Goal: Information Seeking & Learning: Learn about a topic

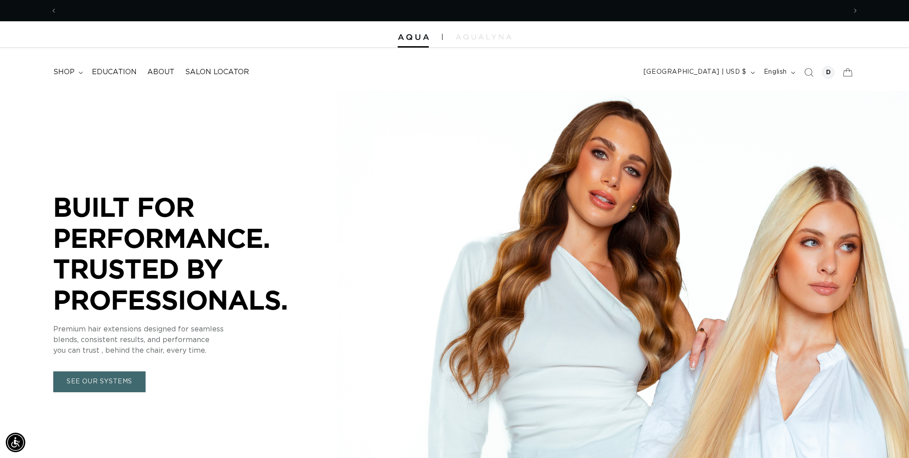
scroll to position [0, 790]
click at [106, 73] on span "Education" at bounding box center [114, 72] width 45 height 9
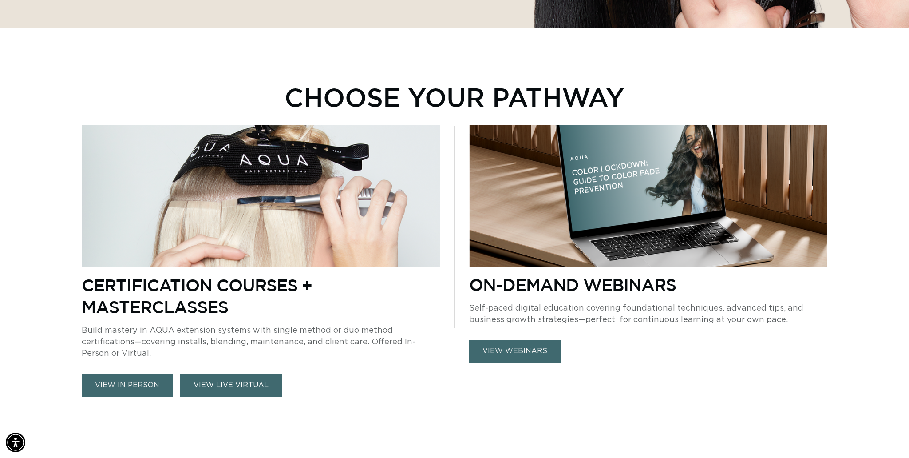
click at [224, 388] on link "VIEW LIVE VIRTUAL" at bounding box center [231, 385] width 103 height 24
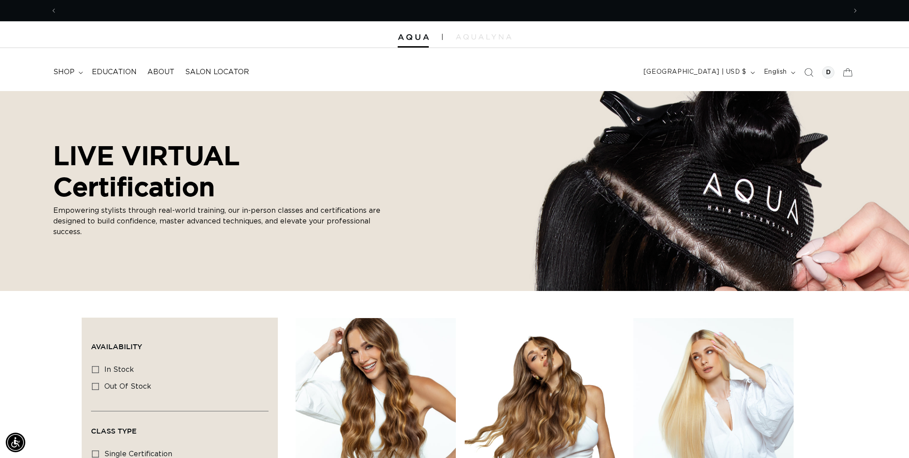
scroll to position [0, 1579]
click at [80, 71] on icon at bounding box center [81, 72] width 4 height 3
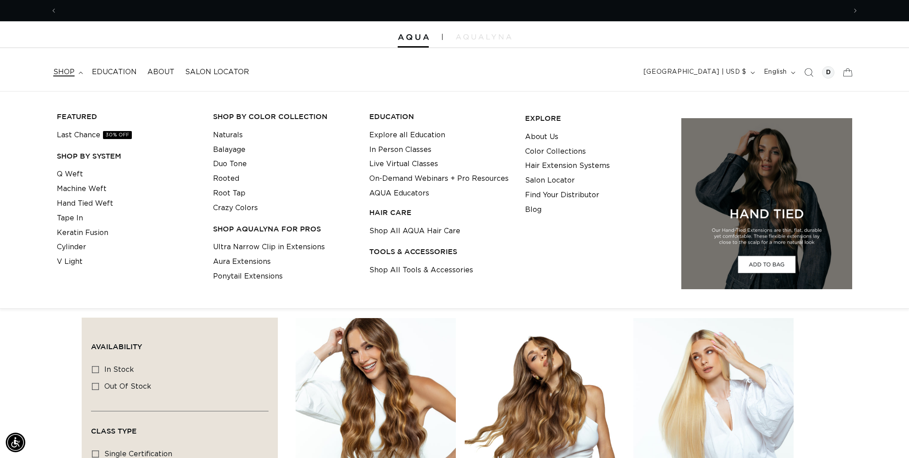
scroll to position [0, 0]
click at [254, 261] on link "Aura Extensions" at bounding box center [242, 261] width 58 height 15
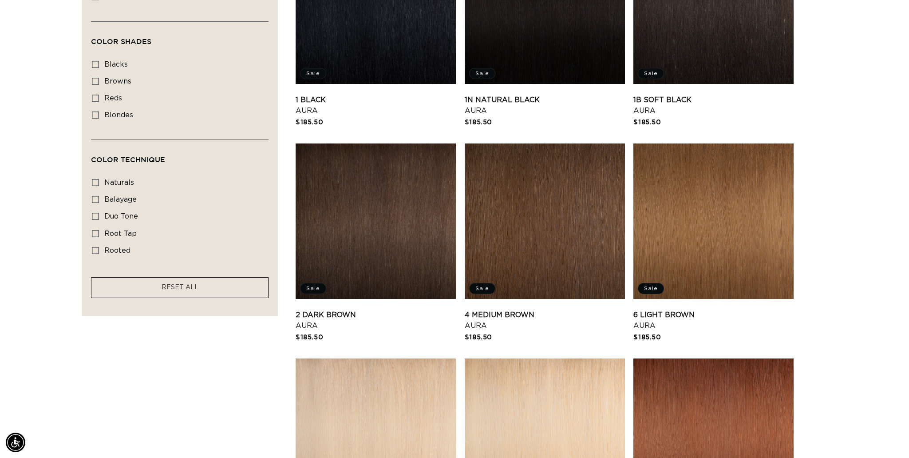
scroll to position [390, 0]
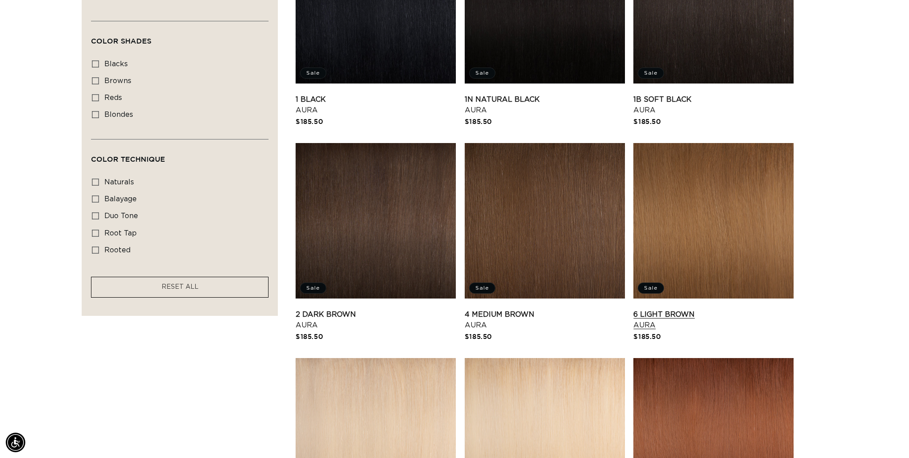
click at [678, 309] on link "6 Light Brown Aura" at bounding box center [714, 319] width 160 height 21
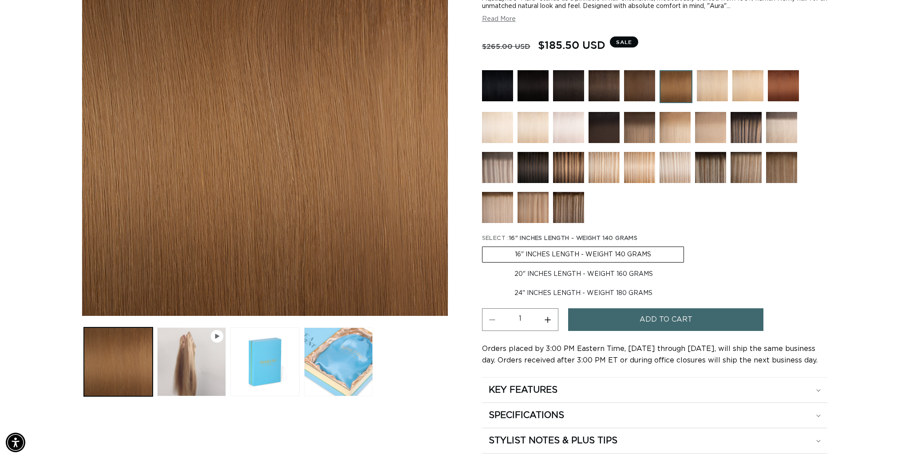
scroll to position [0, 1579]
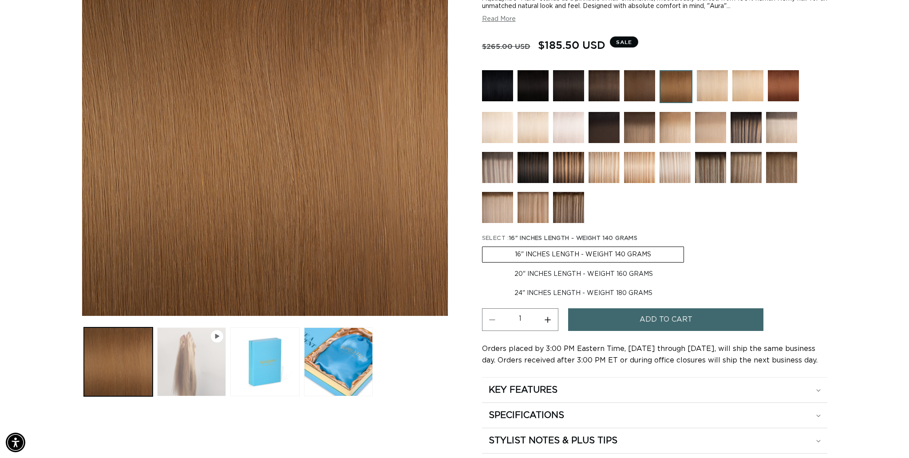
click at [183, 361] on button "Play video 1 in gallery view" at bounding box center [191, 361] width 69 height 69
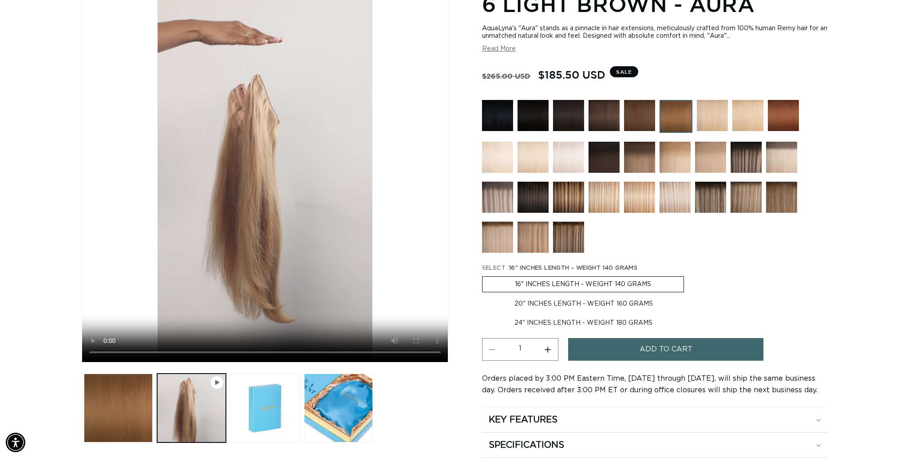
scroll to position [0, 0]
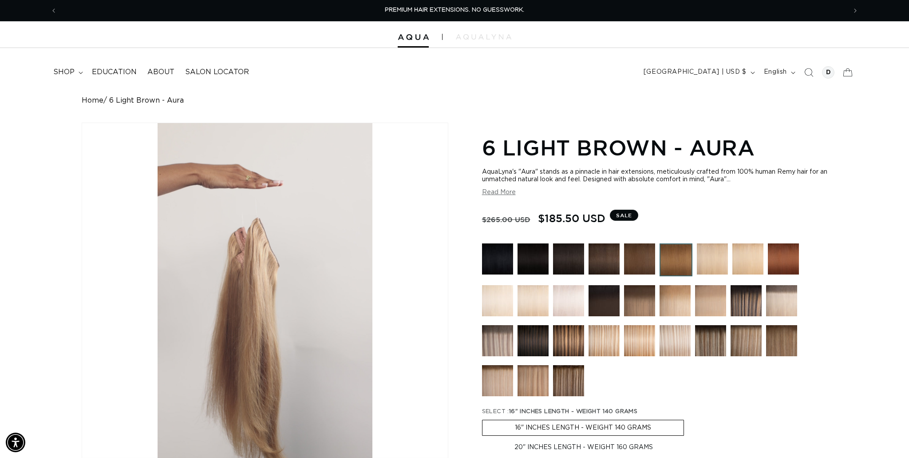
click at [576, 339] on img at bounding box center [568, 340] width 31 height 31
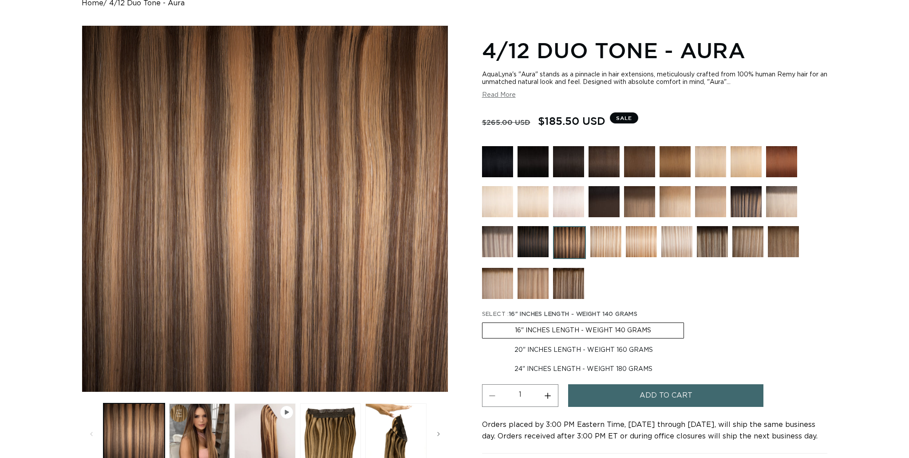
scroll to position [98, 0]
click at [777, 238] on img at bounding box center [783, 241] width 31 height 31
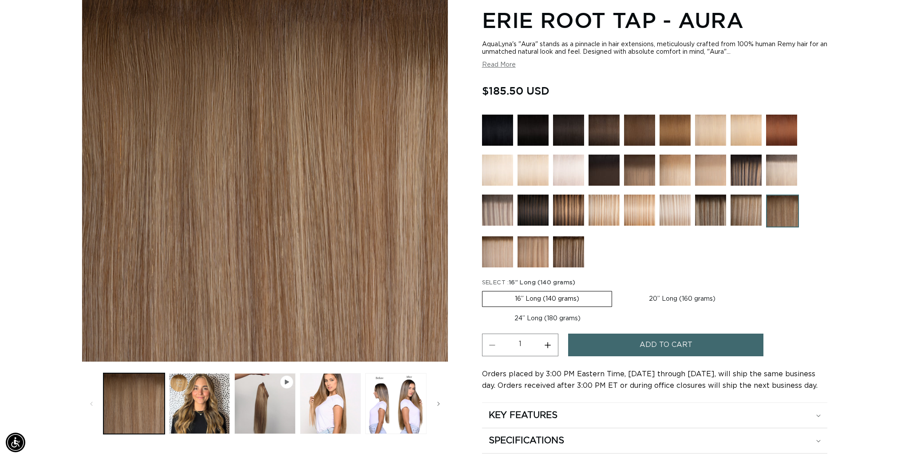
scroll to position [0, 1579]
click at [187, 390] on button "Load image 2 in gallery view" at bounding box center [199, 403] width 61 height 61
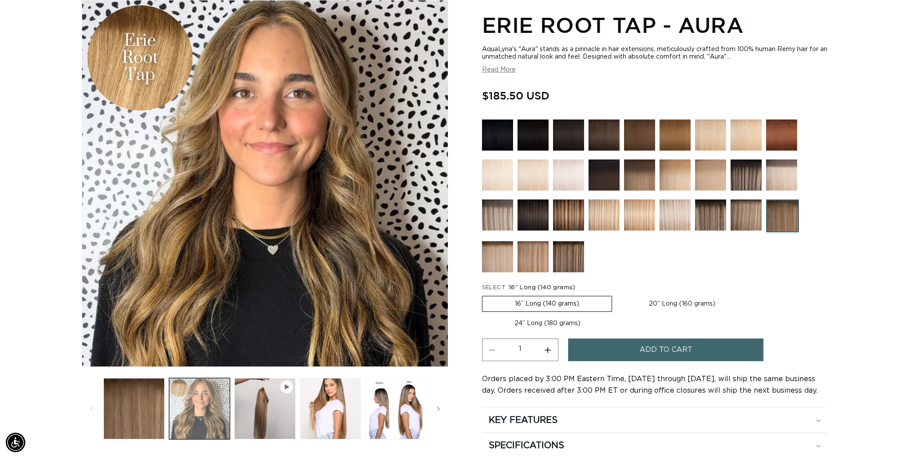
scroll to position [0, 0]
click at [673, 130] on img at bounding box center [675, 134] width 31 height 31
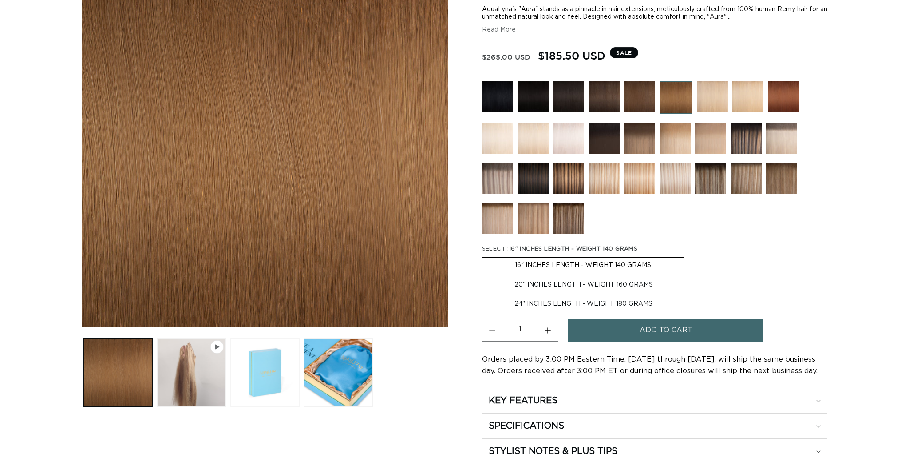
click at [272, 372] on button "Load image 2 in gallery view" at bounding box center [264, 372] width 69 height 69
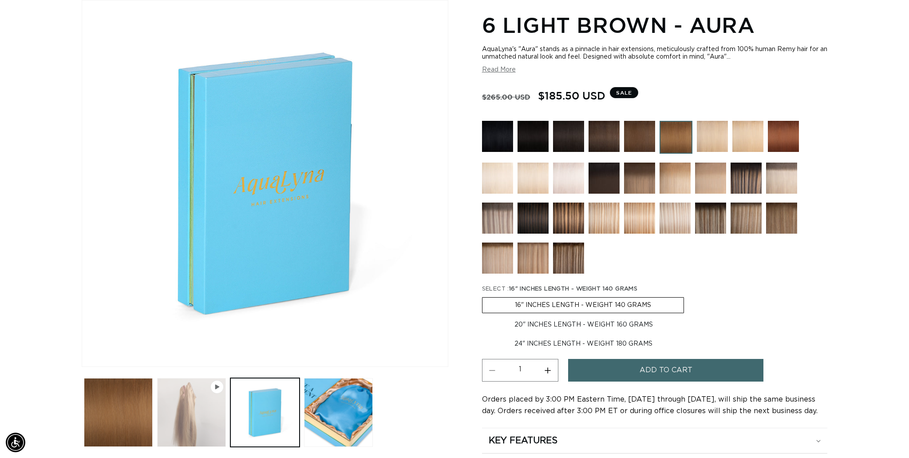
scroll to position [0, 790]
click at [571, 338] on label "24" INCHES LENGTH - WEIGHT 180 GRAMS Variant sold out or unavailable" at bounding box center [583, 343] width 203 height 15
click at [690, 316] on input "24" INCHES LENGTH - WEIGHT 180 GRAMS Variant sold out or unavailable" at bounding box center [690, 315] width 0 height 0
radio input "true"
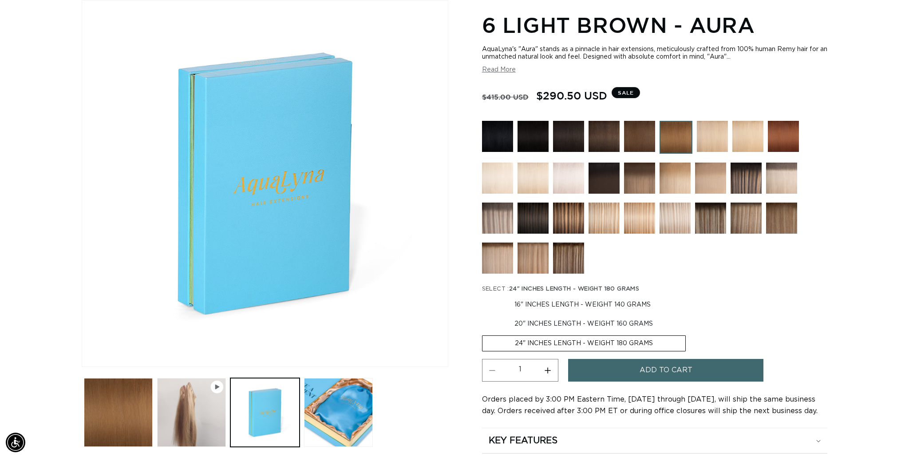
scroll to position [0, 1579]
click at [575, 317] on label "20" INCHES LENGTH - WEIGHT 160 GRAMS Variant sold out or unavailable" at bounding box center [583, 323] width 203 height 15
click at [688, 296] on input "20" INCHES LENGTH - WEIGHT 160 GRAMS Variant sold out or unavailable" at bounding box center [688, 295] width 0 height 0
radio input "true"
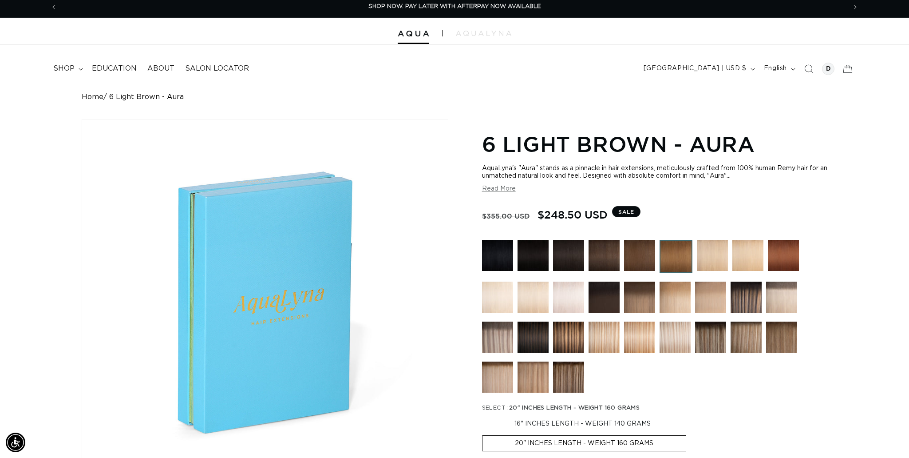
scroll to position [5, 0]
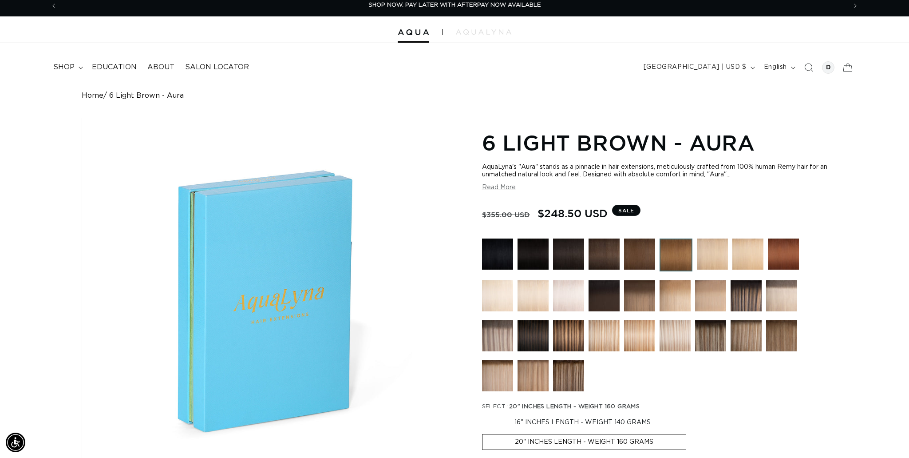
click at [485, 36] on div at bounding box center [454, 29] width 909 height 27
click at [487, 32] on img at bounding box center [484, 31] width 56 height 5
click at [568, 330] on img at bounding box center [568, 335] width 31 height 31
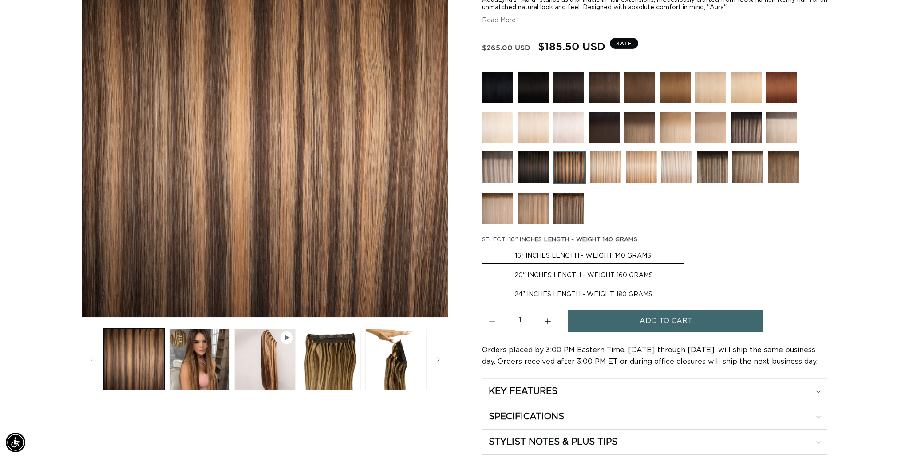
scroll to position [173, 0]
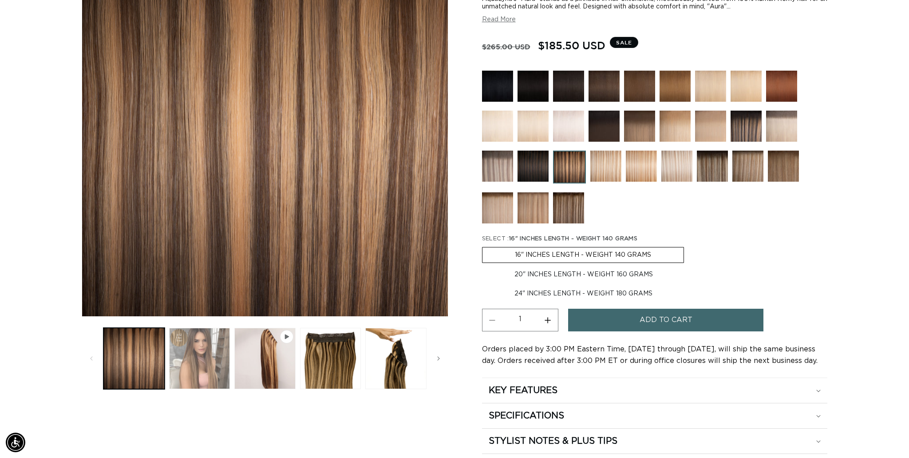
click at [225, 363] on button "Load image 2 in gallery view" at bounding box center [199, 358] width 61 height 61
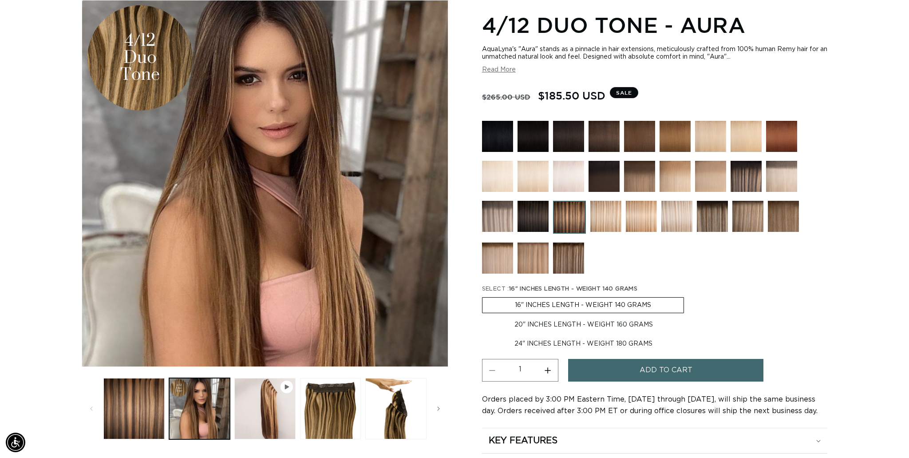
scroll to position [0, 1579]
click at [574, 177] on img at bounding box center [568, 176] width 31 height 31
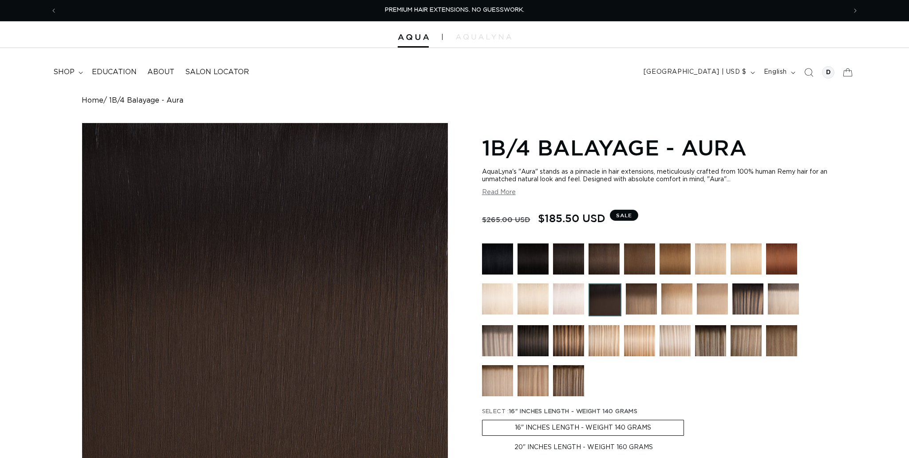
drag, startPoint x: 0, startPoint y: 0, endPoint x: 643, endPoint y: 291, distance: 705.4
click at [643, 291] on img at bounding box center [641, 298] width 31 height 31
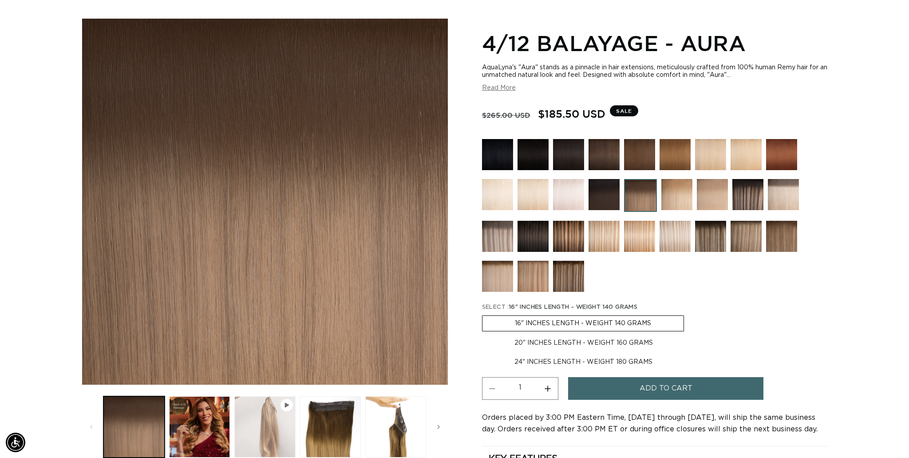
scroll to position [0, 1579]
click at [266, 429] on button "Play video 1 in gallery view" at bounding box center [264, 426] width 61 height 61
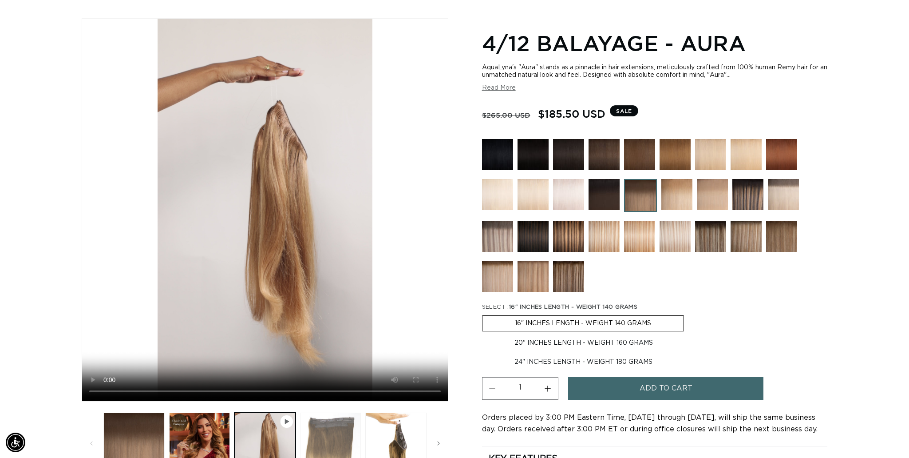
click at [328, 435] on button "Load image 3 in gallery view" at bounding box center [330, 443] width 61 height 61
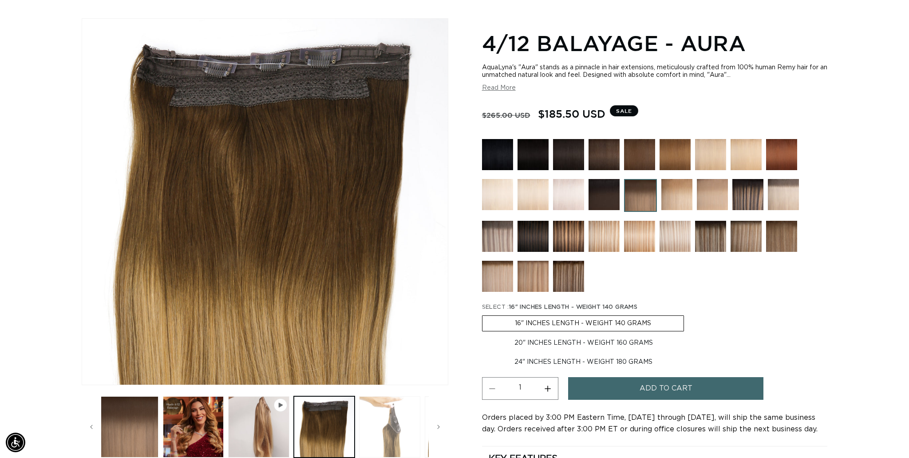
scroll to position [0, 7]
click at [397, 427] on button "Load image 4 in gallery view" at bounding box center [388, 426] width 61 height 61
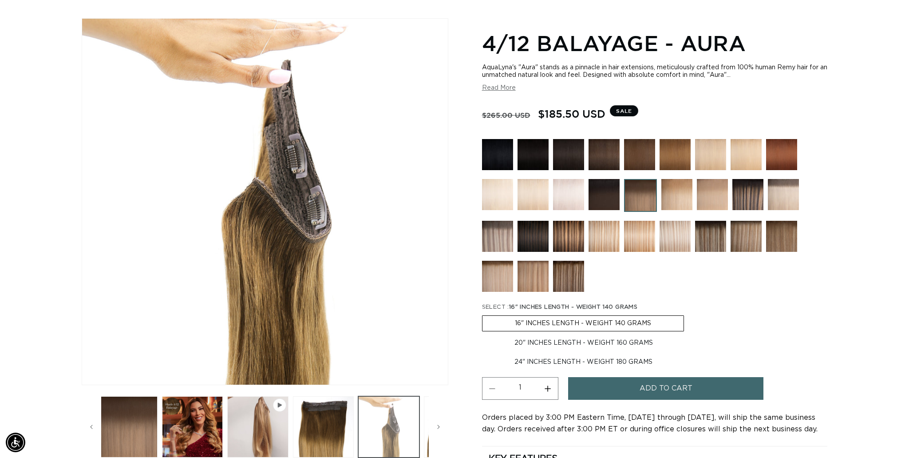
scroll to position [0, 0]
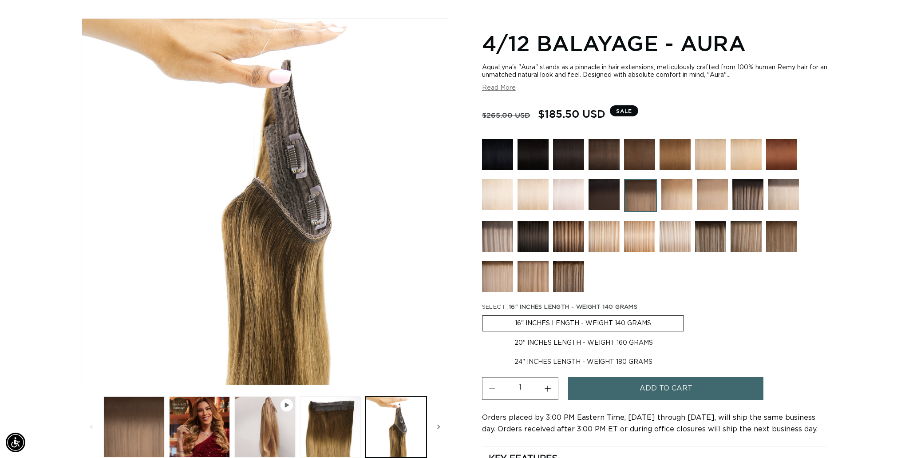
click at [442, 425] on span "Slide right" at bounding box center [438, 426] width 9 height 9
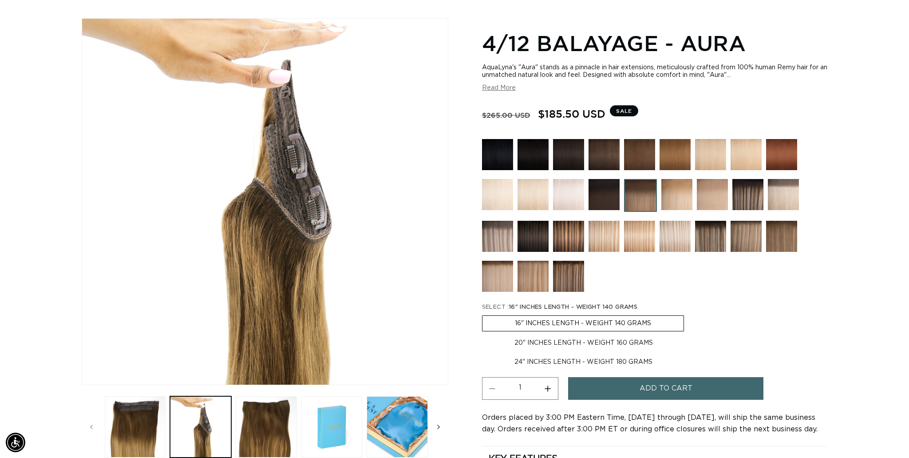
scroll to position [0, 197]
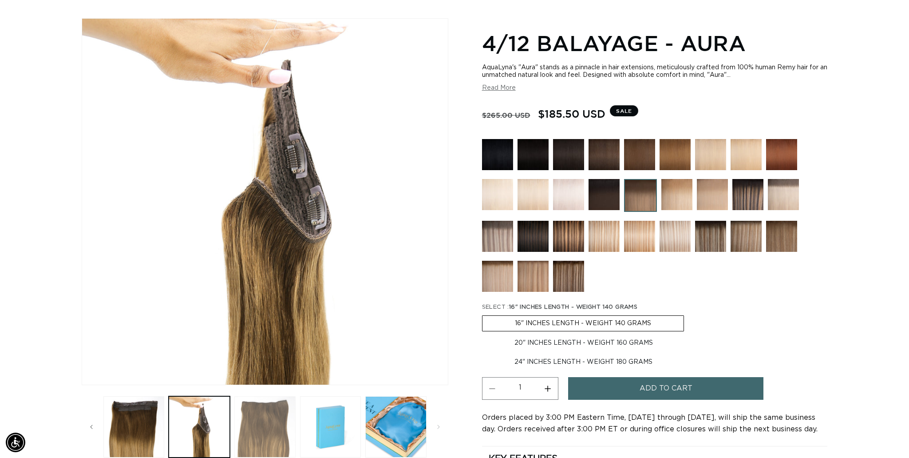
click at [266, 423] on button "Load image 5 in gallery view" at bounding box center [264, 426] width 61 height 61
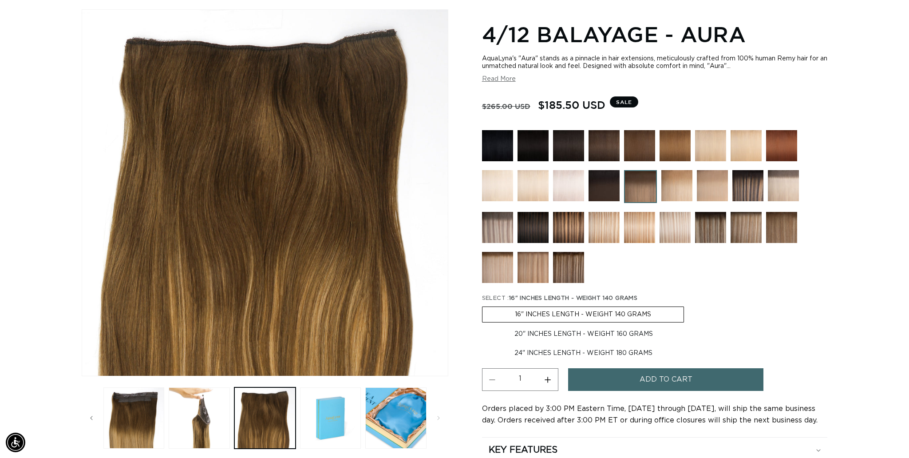
scroll to position [115, 0]
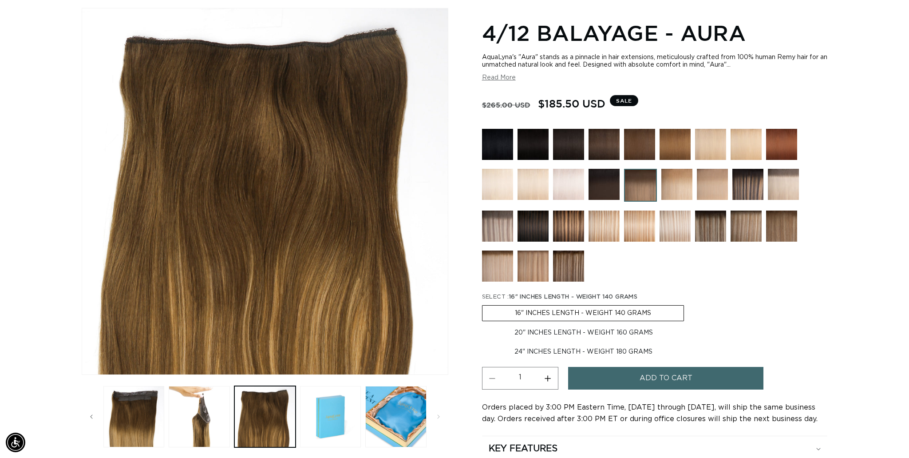
click at [675, 185] on img at bounding box center [677, 184] width 31 height 31
click at [710, 141] on img at bounding box center [710, 144] width 31 height 31
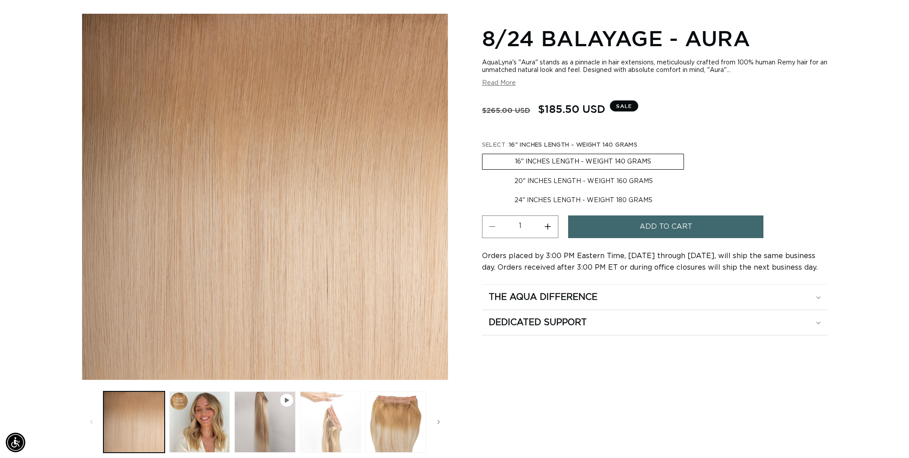
scroll to position [0, 790]
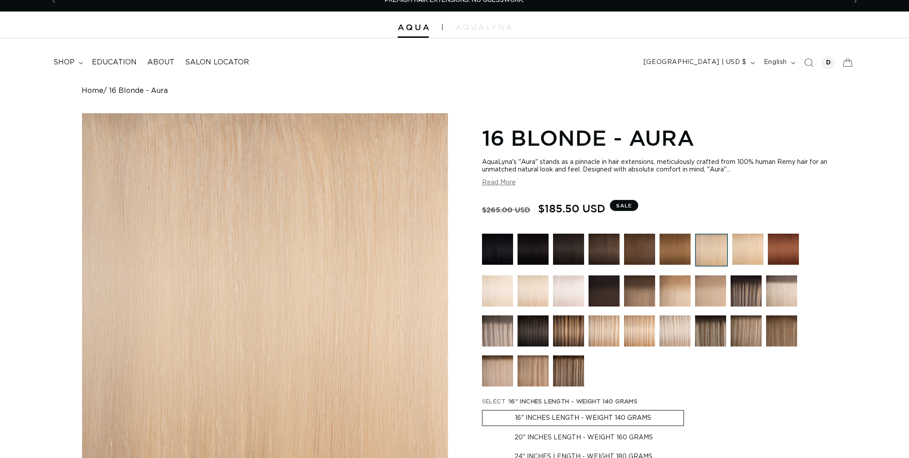
scroll to position [77, 0]
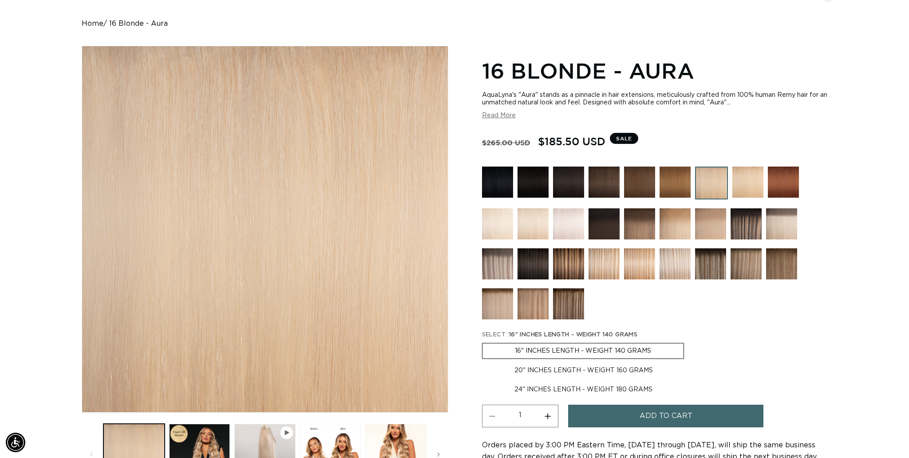
click at [645, 234] on img at bounding box center [639, 223] width 31 height 31
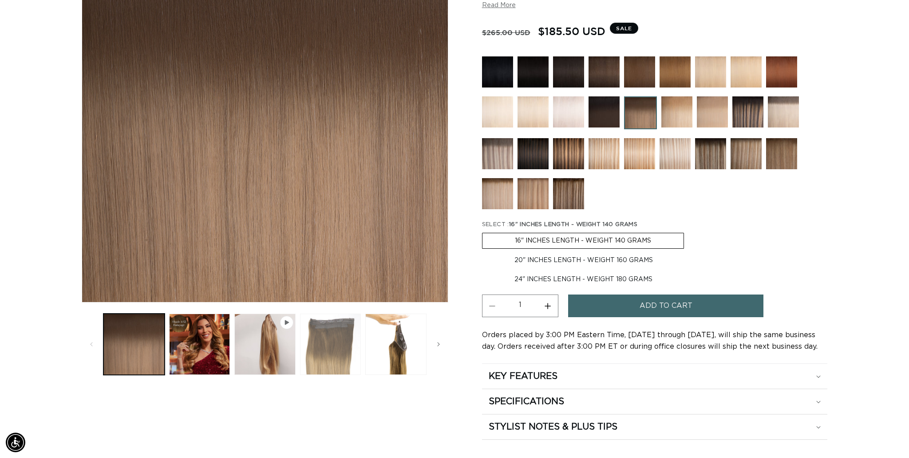
click at [341, 338] on button "Load image 3 in gallery view" at bounding box center [330, 344] width 61 height 61
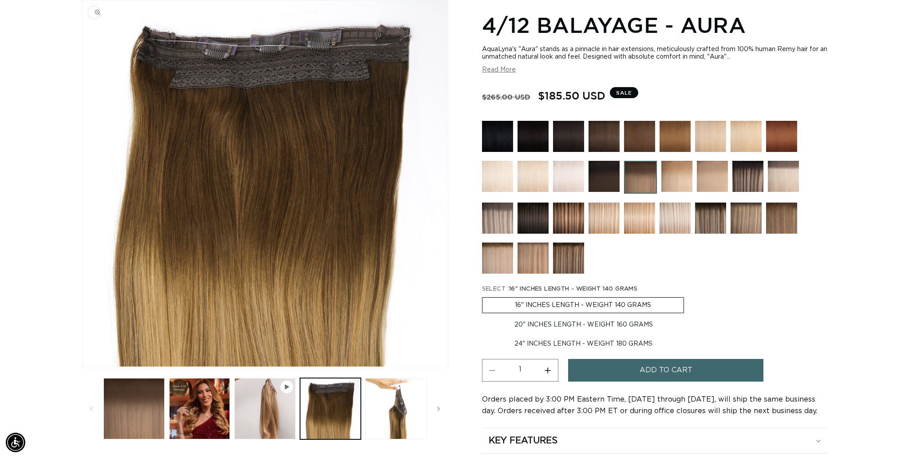
scroll to position [0, 790]
click at [389, 266] on img "Gallery Viewer" at bounding box center [265, 183] width 366 height 366
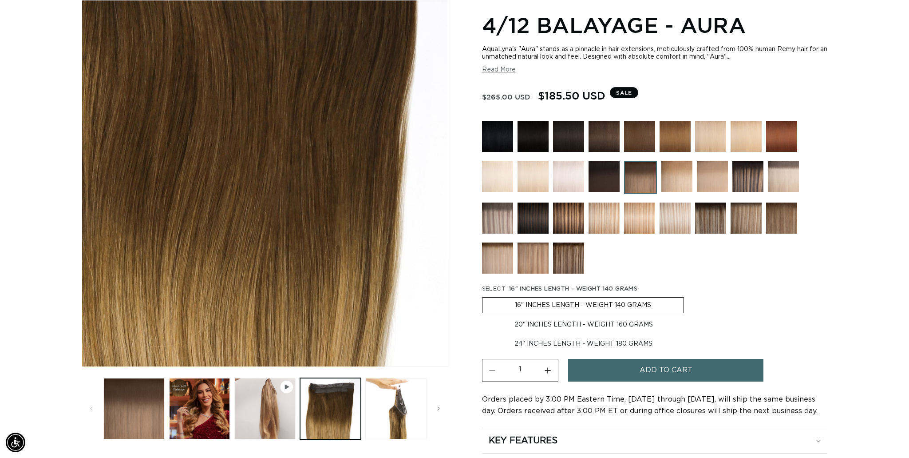
click at [389, 266] on div "Gallery Viewer" at bounding box center [265, 183] width 366 height 366
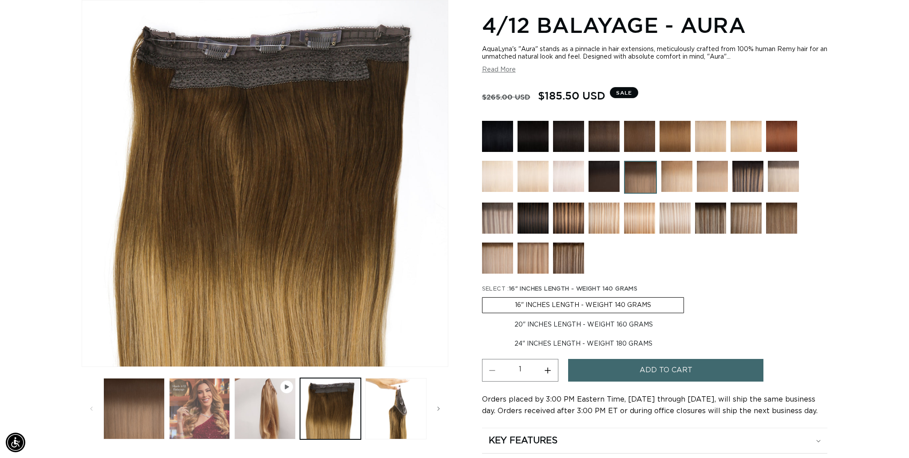
scroll to position [0, 1579]
click at [217, 410] on button "Load image 2 in gallery view" at bounding box center [199, 408] width 61 height 61
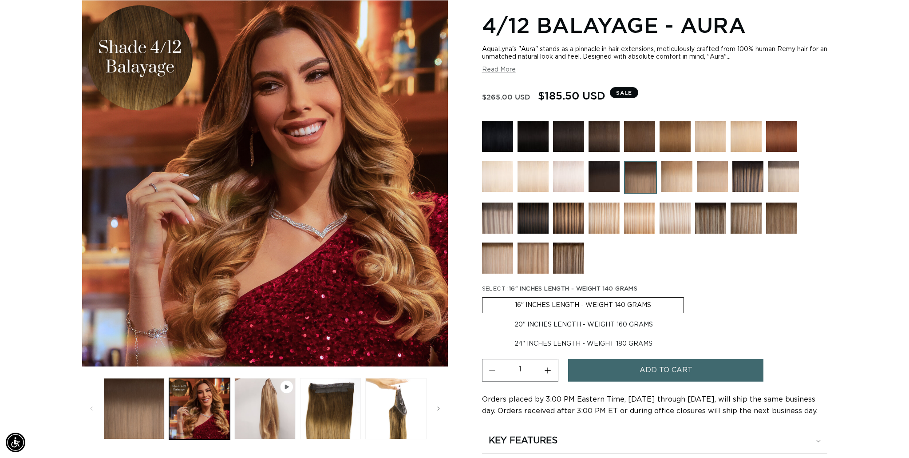
scroll to position [0, 0]
click at [441, 408] on span "Slide right" at bounding box center [438, 408] width 9 height 9
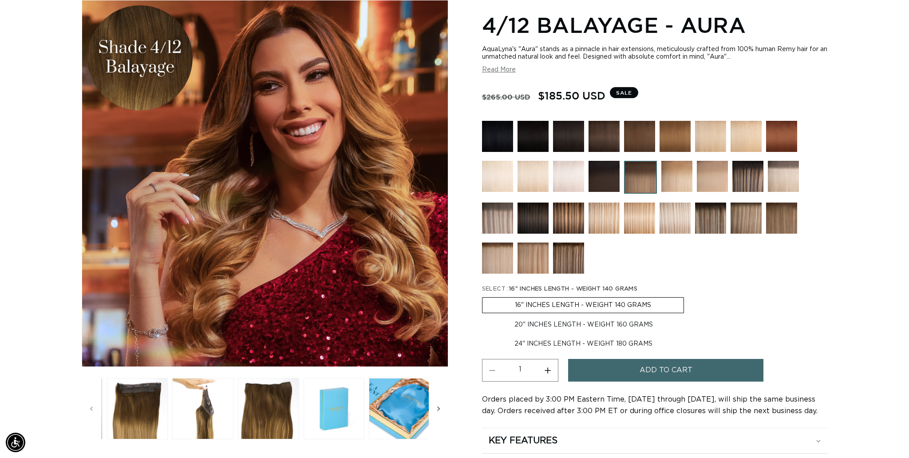
scroll to position [0, 197]
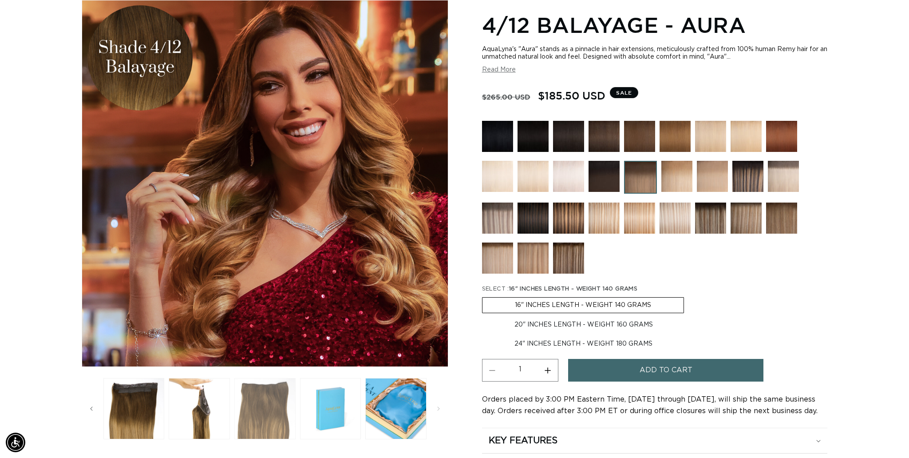
click at [274, 412] on button "Load image 5 in gallery view" at bounding box center [264, 408] width 61 height 61
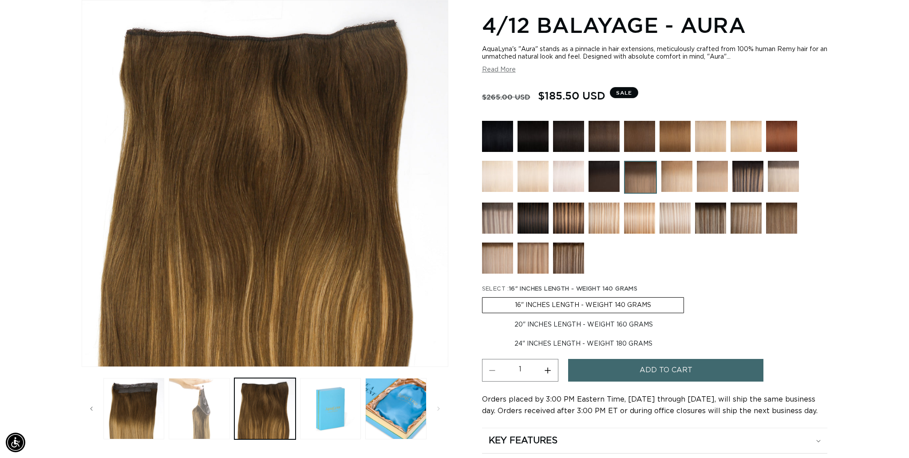
click at [195, 410] on button "Load image 4 in gallery view" at bounding box center [199, 408] width 61 height 61
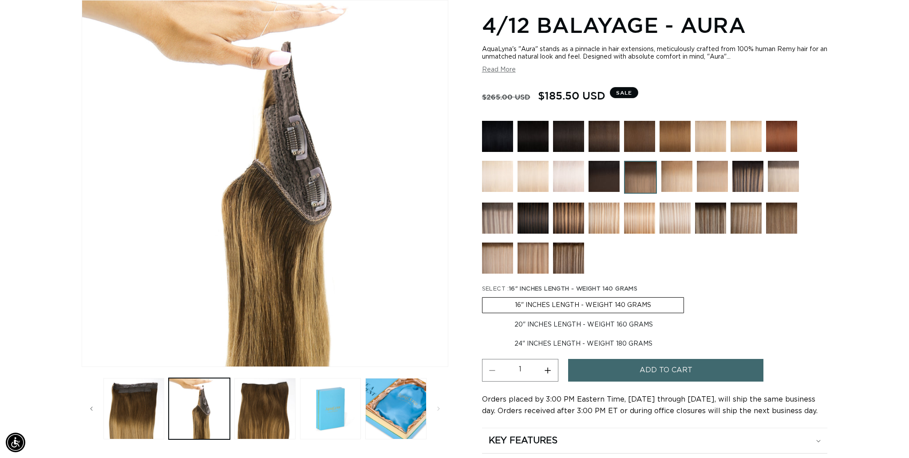
scroll to position [0, 790]
click at [770, 165] on img at bounding box center [783, 176] width 31 height 31
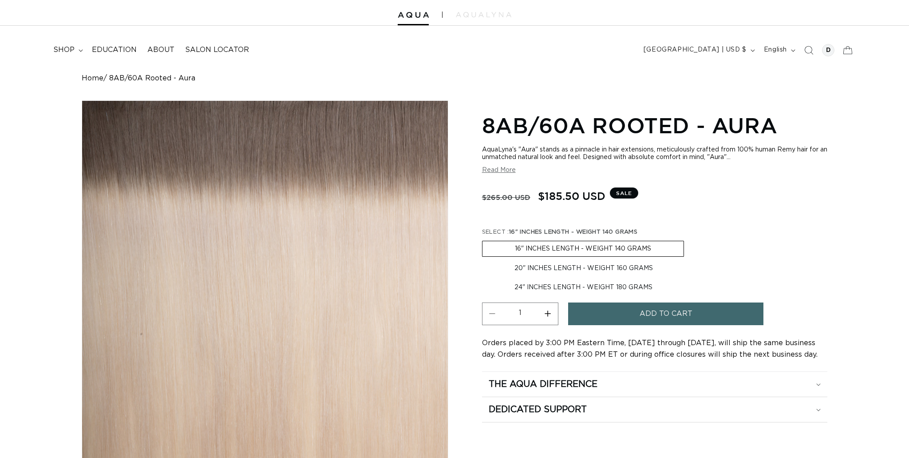
scroll to position [21, 0]
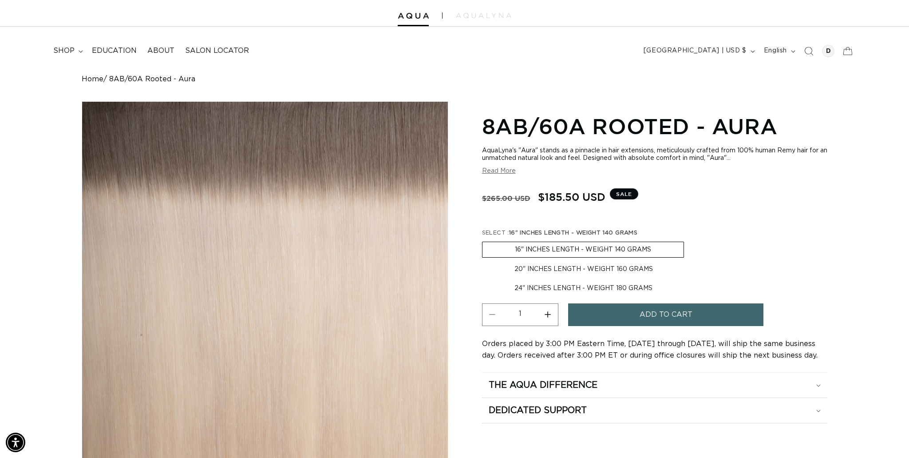
click at [549, 281] on label "24" INCHES LENGTH - WEIGHT 180 GRAMS Variant sold out or unavailable" at bounding box center [583, 288] width 203 height 15
click at [690, 260] on input "24" INCHES LENGTH - WEIGHT 180 GRAMS Variant sold out or unavailable" at bounding box center [690, 260] width 0 height 0
radio input "true"
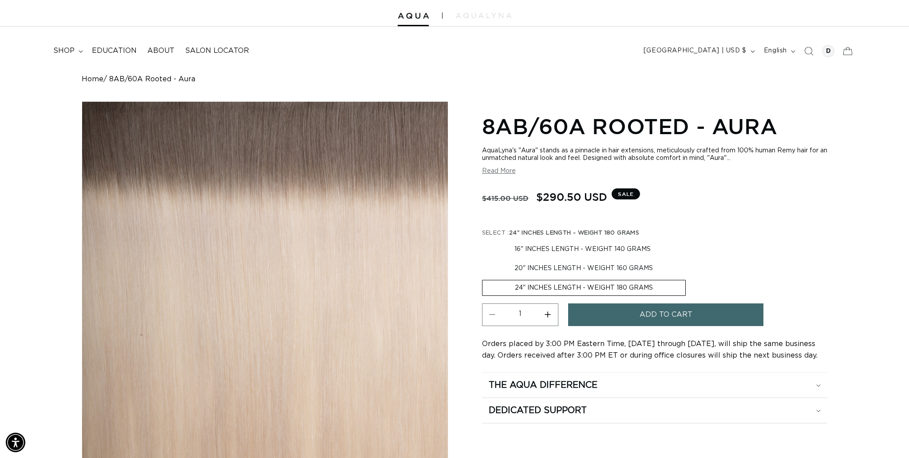
scroll to position [0, 790]
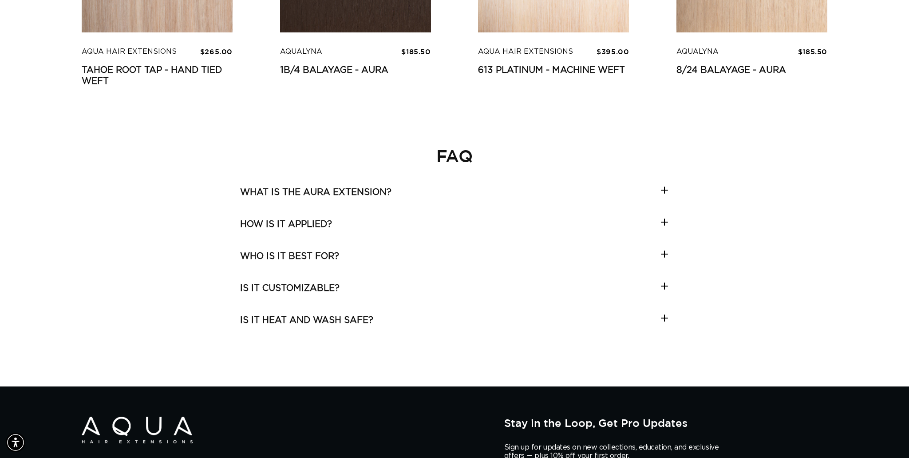
scroll to position [2389, 0]
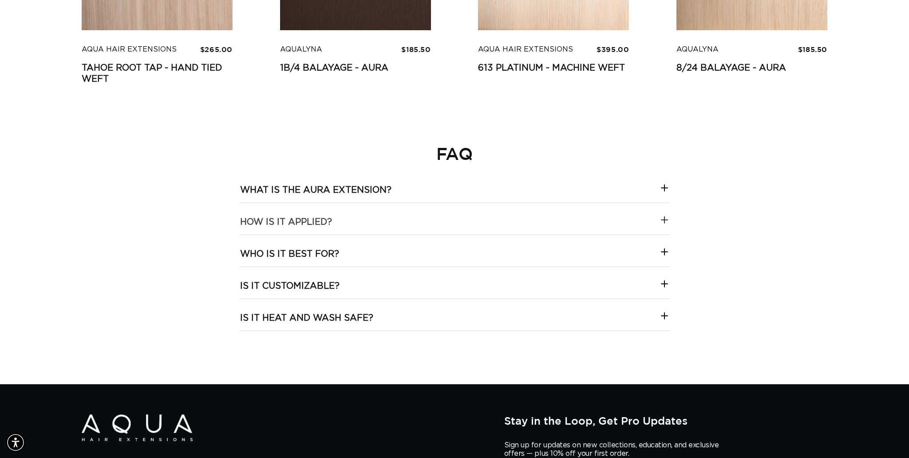
click at [397, 223] on applied\?-template--18844261286116__collapsible_content_RjkbrX "How is it applied?" at bounding box center [454, 219] width 431 height 32
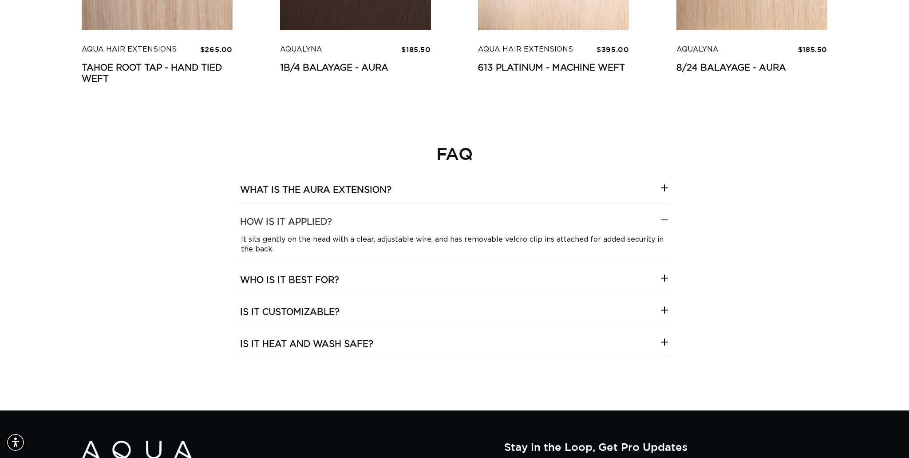
scroll to position [0, 790]
